Goal: Navigation & Orientation: Understand site structure

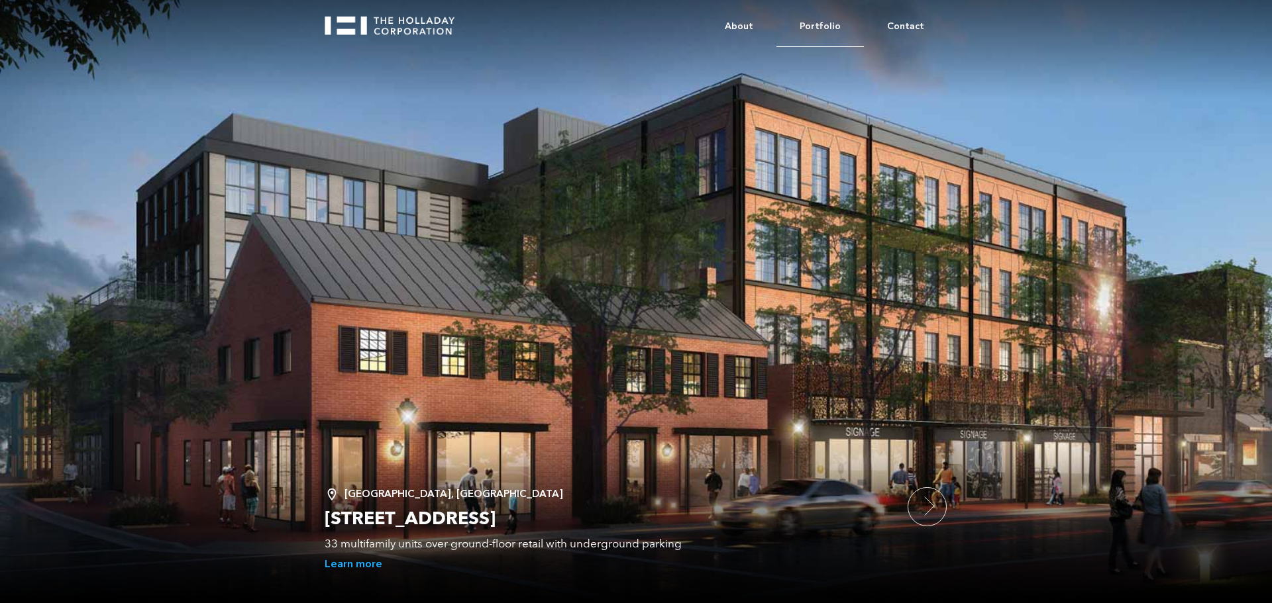
click at [847, 21] on link "Portfolio" at bounding box center [819, 27] width 87 height 40
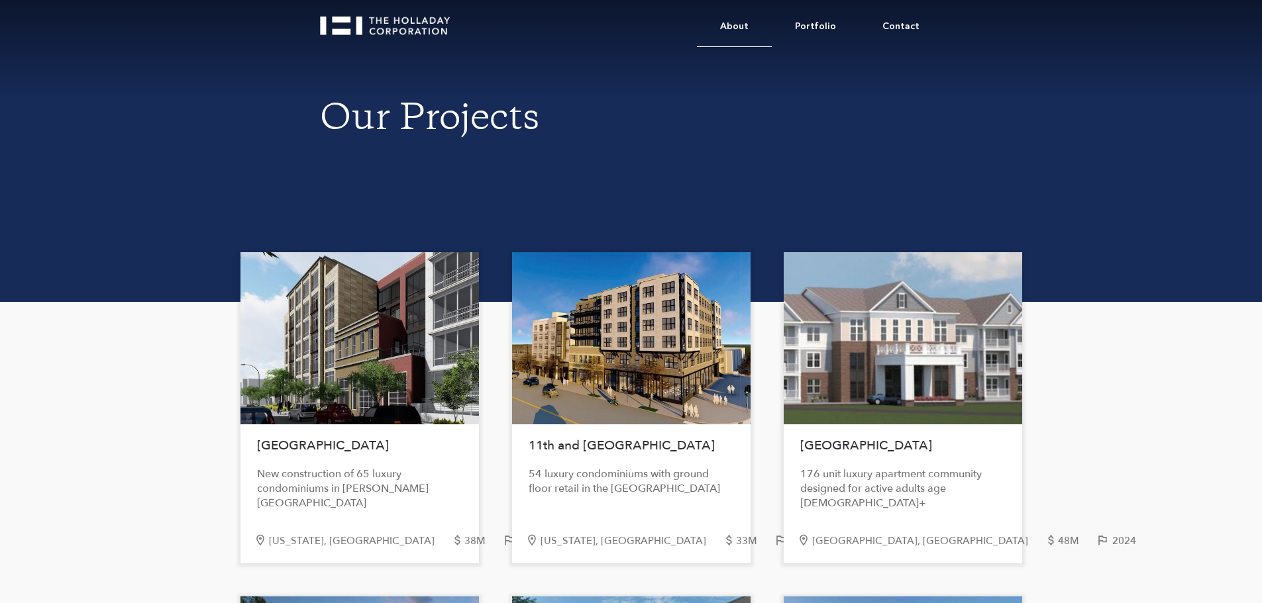
click at [757, 19] on link "About" at bounding box center [734, 27] width 75 height 40
